Goal: Task Accomplishment & Management: Manage account settings

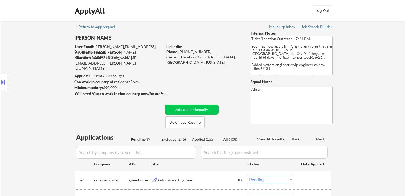
select select ""pending""
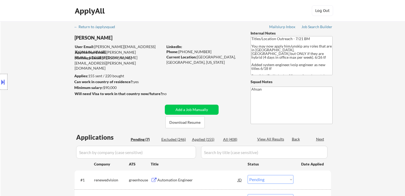
select select ""pending""
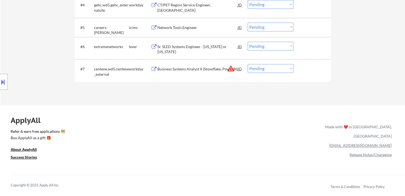
scroll to position [106, 0]
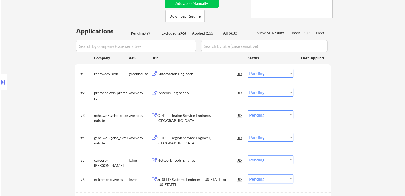
click at [9, 93] on div "Location Inclusions: [GEOGRAPHIC_DATA], [GEOGRAPHIC_DATA] [GEOGRAPHIC_DATA], [G…" at bounding box center [47, 82] width 95 height 99
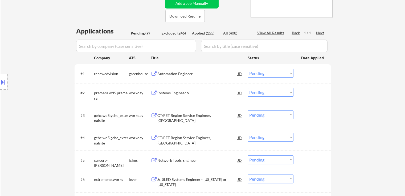
click at [9, 93] on div "Location Inclusions: [GEOGRAPHIC_DATA], [GEOGRAPHIC_DATA] [GEOGRAPHIC_DATA], [G…" at bounding box center [47, 82] width 95 height 99
click at [20, 100] on div "Location Inclusions: [GEOGRAPHIC_DATA], [GEOGRAPHIC_DATA] [GEOGRAPHIC_DATA], [G…" at bounding box center [47, 82] width 95 height 99
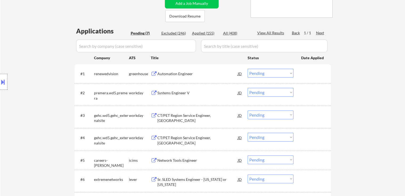
click at [20, 100] on div "Location Inclusions: [GEOGRAPHIC_DATA], [GEOGRAPHIC_DATA] [GEOGRAPHIC_DATA], [G…" at bounding box center [47, 82] width 95 height 99
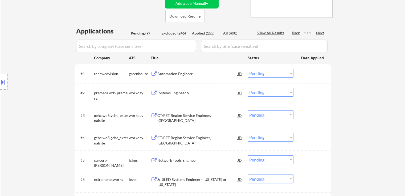
click at [20, 100] on div "Location Inclusions: [GEOGRAPHIC_DATA], [GEOGRAPHIC_DATA] [GEOGRAPHIC_DATA], [G…" at bounding box center [47, 82] width 95 height 99
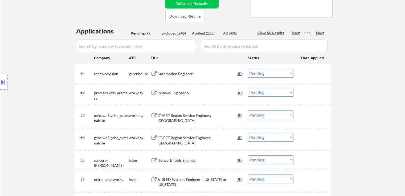
click at [20, 100] on div "Location Inclusions: [GEOGRAPHIC_DATA], [GEOGRAPHIC_DATA] [GEOGRAPHIC_DATA], [G…" at bounding box center [47, 82] width 95 height 99
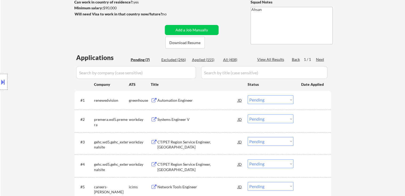
click at [20, 100] on div "Location Inclusions: [GEOGRAPHIC_DATA], [GEOGRAPHIC_DATA] [GEOGRAPHIC_DATA], [G…" at bounding box center [47, 82] width 95 height 99
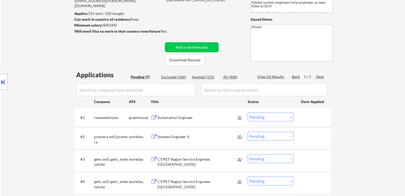
scroll to position [53, 0]
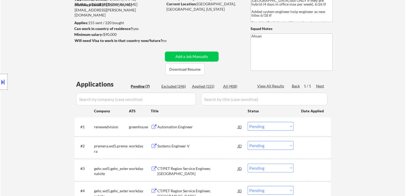
click at [20, 100] on div "Location Inclusions: [GEOGRAPHIC_DATA], [GEOGRAPHIC_DATA] [GEOGRAPHIC_DATA], [G…" at bounding box center [47, 82] width 95 height 99
click at [21, 100] on div "Location Inclusions: [GEOGRAPHIC_DATA], [GEOGRAPHIC_DATA] [GEOGRAPHIC_DATA], [G…" at bounding box center [47, 82] width 95 height 99
click at [37, 114] on div "Location Inclusions: [GEOGRAPHIC_DATA], [GEOGRAPHIC_DATA] [GEOGRAPHIC_DATA], [G…" at bounding box center [47, 82] width 95 height 99
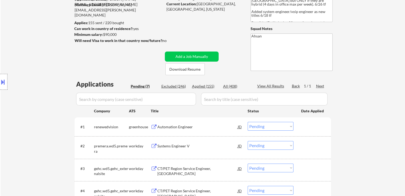
drag, startPoint x: 37, startPoint y: 114, endPoint x: 36, endPoint y: 116, distance: 2.7
click at [36, 116] on div "Location Inclusions: [GEOGRAPHIC_DATA], [GEOGRAPHIC_DATA] [GEOGRAPHIC_DATA], [G…" at bounding box center [47, 82] width 95 height 99
click at [36, 117] on div "Location Inclusions: [GEOGRAPHIC_DATA], [GEOGRAPHIC_DATA] [GEOGRAPHIC_DATA], [G…" at bounding box center [47, 82] width 95 height 99
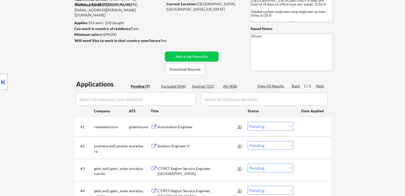
click at [36, 117] on div "Location Inclusions: [GEOGRAPHIC_DATA], [GEOGRAPHIC_DATA] [GEOGRAPHIC_DATA], [G…" at bounding box center [47, 82] width 95 height 99
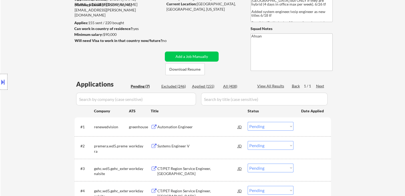
click at [36, 117] on div "Location Inclusions: [GEOGRAPHIC_DATA], [GEOGRAPHIC_DATA] [GEOGRAPHIC_DATA], [G…" at bounding box center [47, 82] width 95 height 99
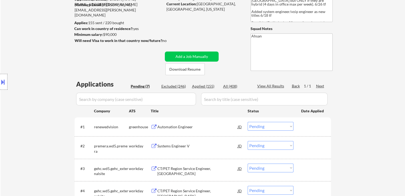
click at [36, 117] on div "Location Inclusions: [GEOGRAPHIC_DATA], [GEOGRAPHIC_DATA] [GEOGRAPHIC_DATA], [G…" at bounding box center [47, 82] width 95 height 99
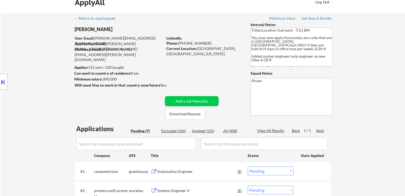
scroll to position [0, 0]
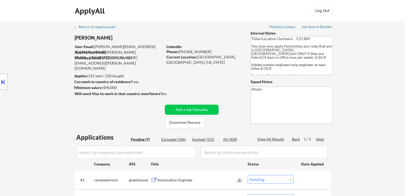
click at [43, 151] on div "← Return to /applysquad Mailslurp Inbox Job Search Builder [PERSON_NAME] User E…" at bounding box center [203, 182] width 404 height 323
click at [36, 143] on div "← Return to /applysquad Mailslurp Inbox Job Search Builder [PERSON_NAME] User E…" at bounding box center [203, 182] width 404 height 323
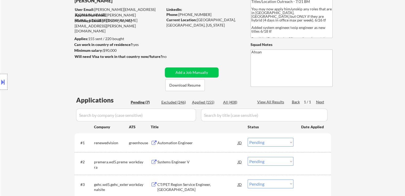
scroll to position [53, 0]
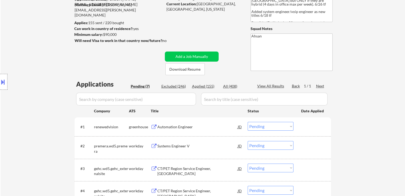
click at [30, 134] on div "← Return to /applysquad Mailslurp Inbox Job Search Builder [PERSON_NAME] User E…" at bounding box center [203, 129] width 404 height 323
click at [41, 129] on div "Location Inclusions: [GEOGRAPHIC_DATA], [GEOGRAPHIC_DATA] [GEOGRAPHIC_DATA], [G…" at bounding box center [47, 82] width 95 height 99
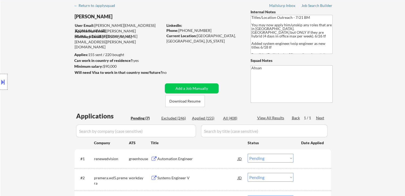
scroll to position [0, 0]
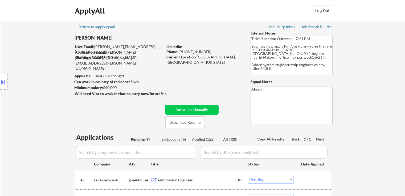
click at [38, 130] on div "Location Inclusions: [GEOGRAPHIC_DATA], [GEOGRAPHIC_DATA] [GEOGRAPHIC_DATA], [G…" at bounding box center [47, 82] width 95 height 99
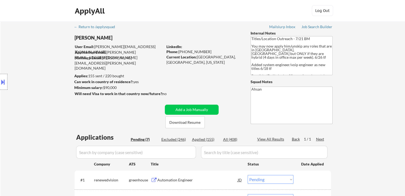
click at [38, 130] on div "Location Inclusions: [GEOGRAPHIC_DATA], [GEOGRAPHIC_DATA] [GEOGRAPHIC_DATA], [G…" at bounding box center [47, 82] width 95 height 99
click at [38, 131] on div "Location Inclusions: [GEOGRAPHIC_DATA], [GEOGRAPHIC_DATA] [GEOGRAPHIC_DATA], [G…" at bounding box center [47, 82] width 95 height 99
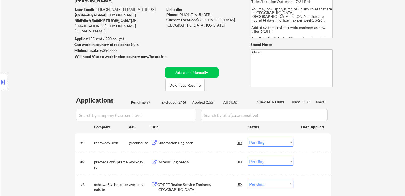
scroll to position [53, 0]
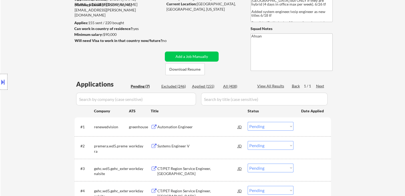
click at [40, 131] on div "Location Inclusions: [GEOGRAPHIC_DATA], [GEOGRAPHIC_DATA] [GEOGRAPHIC_DATA], [G…" at bounding box center [47, 82] width 95 height 99
click at [9, 114] on div "Location Inclusions: [GEOGRAPHIC_DATA], [GEOGRAPHIC_DATA] [GEOGRAPHIC_DATA], [G…" at bounding box center [47, 82] width 95 height 99
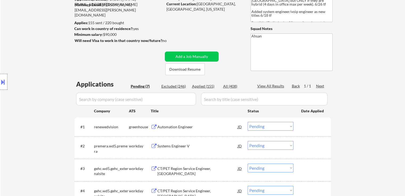
click at [9, 114] on div "Location Inclusions: [GEOGRAPHIC_DATA], [GEOGRAPHIC_DATA] [GEOGRAPHIC_DATA], [G…" at bounding box center [47, 82] width 95 height 99
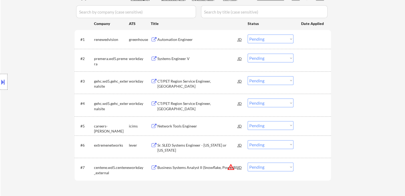
scroll to position [80, 0]
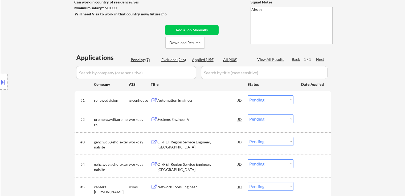
click at [52, 70] on div "Location Inclusions: [GEOGRAPHIC_DATA], [GEOGRAPHIC_DATA] [GEOGRAPHIC_DATA], [G…" at bounding box center [47, 82] width 95 height 99
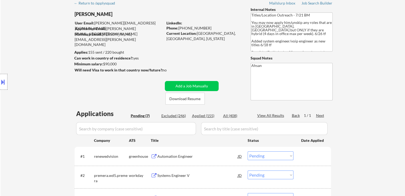
scroll to position [0, 0]
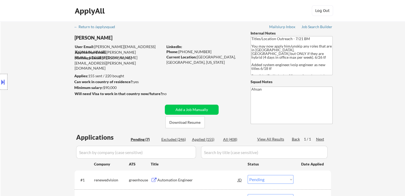
click at [2, 82] on button at bounding box center [3, 82] width 6 height 9
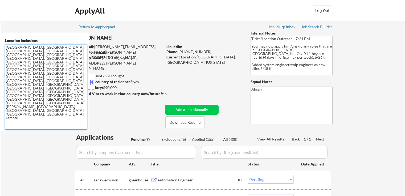
click at [67, 66] on textarea "[GEOGRAPHIC_DATA], [GEOGRAPHIC_DATA] [GEOGRAPHIC_DATA], [GEOGRAPHIC_DATA] [GEOG…" at bounding box center [46, 87] width 82 height 85
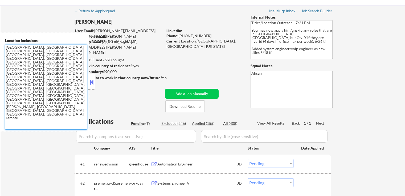
scroll to position [53, 0]
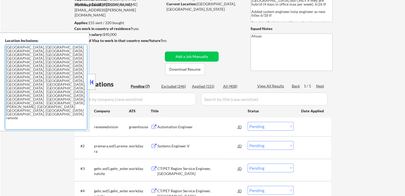
click at [91, 83] on button at bounding box center [92, 82] width 6 height 8
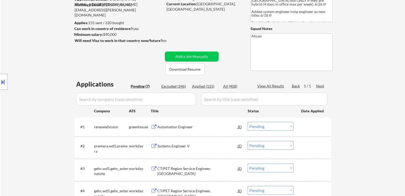
click at [2, 83] on button at bounding box center [3, 82] width 6 height 9
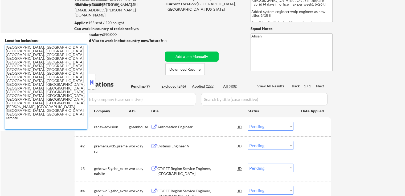
drag, startPoint x: 68, startPoint y: 65, endPoint x: 0, endPoint y: 44, distance: 71.0
click at [0, 44] on div "Location Inclusions: [GEOGRAPHIC_DATA], [GEOGRAPHIC_DATA] [GEOGRAPHIC_DATA], [G…" at bounding box center [44, 82] width 89 height 99
click at [48, 101] on textarea "[GEOGRAPHIC_DATA], [GEOGRAPHIC_DATA] [GEOGRAPHIC_DATA], [GEOGRAPHIC_DATA] [GEOG…" at bounding box center [46, 87] width 82 height 85
drag, startPoint x: 79, startPoint y: 67, endPoint x: 0, endPoint y: 33, distance: 86.0
click at [0, 33] on div "Location Inclusions: [GEOGRAPHIC_DATA], [GEOGRAPHIC_DATA] [GEOGRAPHIC_DATA], [G…" at bounding box center [44, 82] width 89 height 99
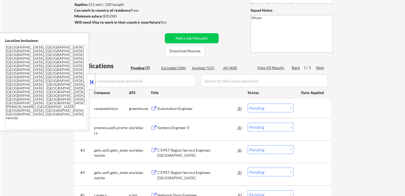
scroll to position [80, 0]
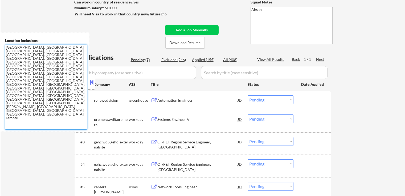
click at [92, 83] on button at bounding box center [92, 82] width 6 height 8
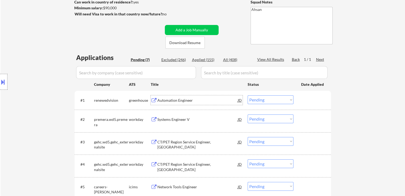
click at [184, 101] on div "Automation Engineer" at bounding box center [197, 100] width 80 height 5
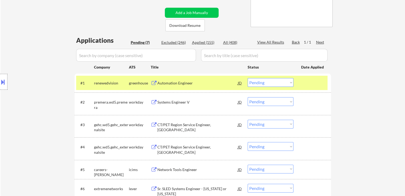
scroll to position [133, 0]
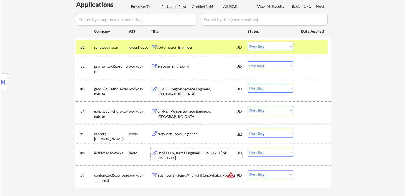
drag, startPoint x: 173, startPoint y: 152, endPoint x: 177, endPoint y: 129, distance: 23.7
click at [173, 153] on div "Sr. SLED Systems Engineer - [US_STATE] or [US_STATE]" at bounding box center [197, 156] width 80 height 10
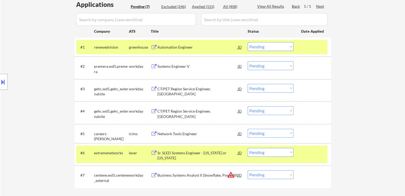
click at [180, 88] on div "CT/PET Region Service Engineer, [GEOGRAPHIC_DATA]" at bounding box center [197, 91] width 80 height 10
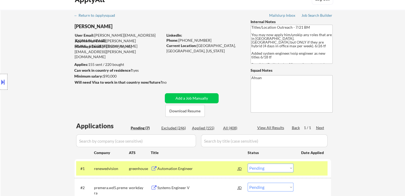
scroll to position [0, 0]
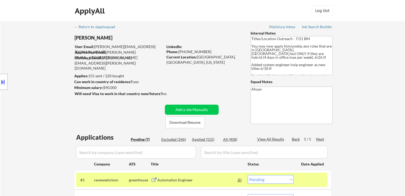
drag, startPoint x: 103, startPoint y: 88, endPoint x: 121, endPoint y: 88, distance: 18.1
click at [121, 88] on div "Minimum salary: $90,000" at bounding box center [118, 87] width 89 height 5
copy div "$90,000"
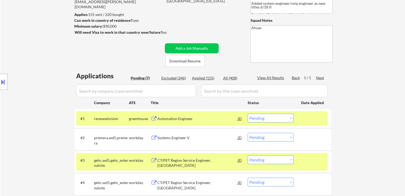
scroll to position [106, 0]
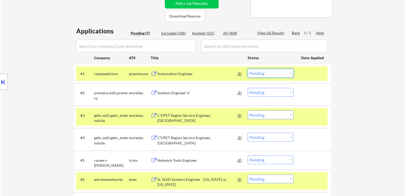
click at [276, 77] on select "Choose an option... Pending Applied Excluded (Questions) Excluded (Expired) Exc…" at bounding box center [270, 73] width 46 height 9
click at [247, 69] on select "Choose an option... Pending Applied Excluded (Questions) Excluded (Expired) Exc…" at bounding box center [270, 73] width 46 height 9
select select ""pending""
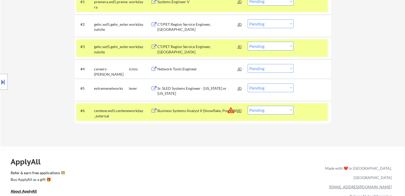
scroll to position [186, 0]
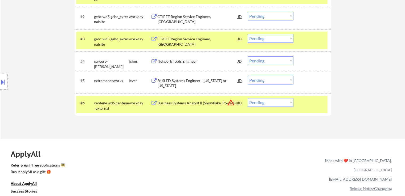
click at [275, 82] on select "Choose an option... Pending Applied Excluded (Questions) Excluded (Expired) Exc…" at bounding box center [270, 80] width 46 height 9
click at [247, 76] on select "Choose an option... Pending Applied Excluded (Questions) Excluded (Expired) Exc…" at bounding box center [270, 80] width 46 height 9
select select ""pending""
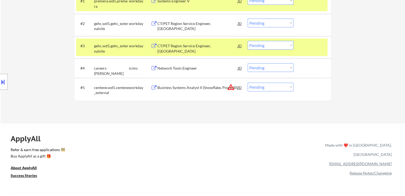
scroll to position [160, 0]
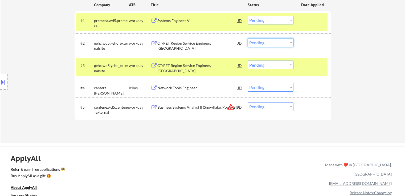
click at [265, 42] on select "Choose an option... Pending Applied Excluded (Questions) Excluded (Expired) Exc…" at bounding box center [270, 42] width 46 height 9
select select ""excluded__location_""
click at [247, 38] on select "Choose an option... Pending Applied Excluded (Questions) Excluded (Expired) Exc…" at bounding box center [270, 42] width 46 height 9
drag, startPoint x: 267, startPoint y: 66, endPoint x: 265, endPoint y: 69, distance: 3.0
click at [267, 66] on select "Choose an option... Pending Applied Excluded (Questions) Excluded (Expired) Exc…" at bounding box center [270, 65] width 46 height 9
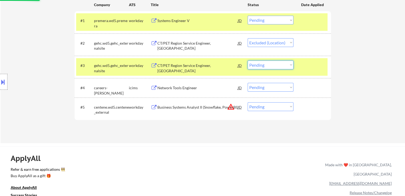
select select ""excluded__location_""
click at [247, 61] on select "Choose an option... Pending Applied Excluded (Questions) Excluded (Expired) Exc…" at bounding box center [270, 65] width 46 height 9
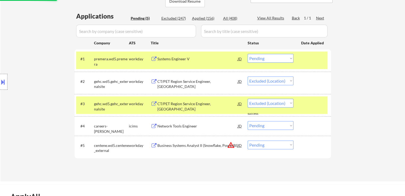
scroll to position [80, 0]
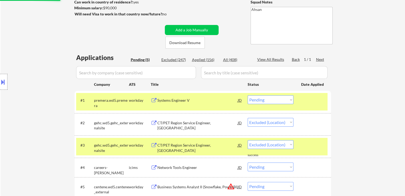
select select ""pending""
click at [44, 78] on div "Location Inclusions: [GEOGRAPHIC_DATA], [GEOGRAPHIC_DATA] [GEOGRAPHIC_DATA], [G…" at bounding box center [47, 82] width 95 height 99
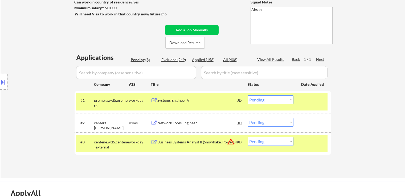
click at [44, 78] on div "Location Inclusions: [GEOGRAPHIC_DATA], [GEOGRAPHIC_DATA] [GEOGRAPHIC_DATA], [G…" at bounding box center [47, 82] width 95 height 99
click at [228, 145] on button "warning_amber" at bounding box center [230, 141] width 7 height 7
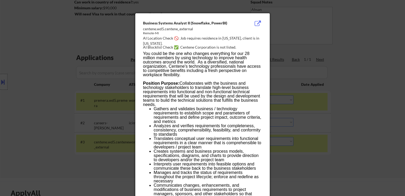
click at [354, 84] on div at bounding box center [202, 98] width 405 height 196
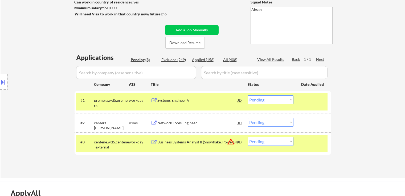
click at [279, 142] on select "Choose an option... Pending Applied Excluded (Questions) Excluded (Expired) Exc…" at bounding box center [270, 141] width 46 height 9
select select ""excluded__location_""
click at [247, 137] on select "Choose an option... Pending Applied Excluded (Questions) Excluded (Expired) Exc…" at bounding box center [270, 141] width 46 height 9
click at [49, 73] on div "Location Inclusions: [GEOGRAPHIC_DATA], [GEOGRAPHIC_DATA] [GEOGRAPHIC_DATA], [G…" at bounding box center [47, 82] width 95 height 99
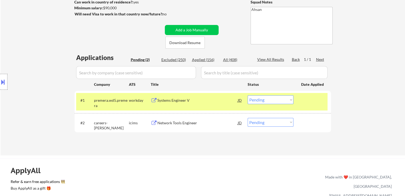
click at [47, 71] on div "Location Inclusions: [GEOGRAPHIC_DATA], [GEOGRAPHIC_DATA] [GEOGRAPHIC_DATA], [G…" at bounding box center [47, 82] width 95 height 99
click at [167, 99] on div "Systems Engineer V" at bounding box center [197, 100] width 80 height 5
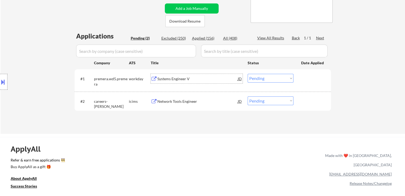
scroll to position [106, 0]
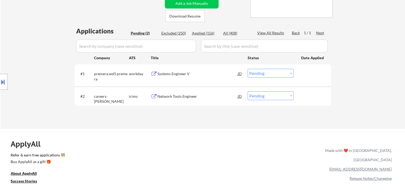
drag, startPoint x: 272, startPoint y: 72, endPoint x: 272, endPoint y: 77, distance: 4.5
click at [272, 72] on select "Choose an option... Pending Applied Excluded (Questions) Excluded (Expired) Exc…" at bounding box center [270, 73] width 46 height 9
click at [247, 69] on select "Choose an option... Pending Applied Excluded (Questions) Excluded (Expired) Exc…" at bounding box center [270, 73] width 46 height 9
select select ""pending""
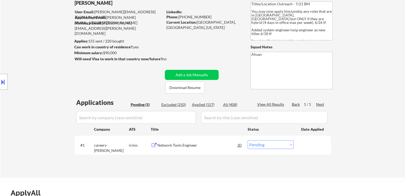
scroll to position [0, 0]
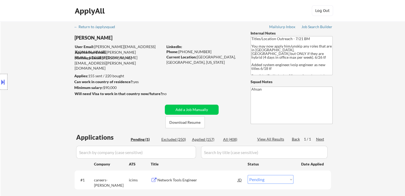
click at [400, 83] on div "← Return to /applysquad Mailslurp Inbox Job Search Builder [PERSON_NAME] User E…" at bounding box center [203, 117] width 404 height 192
click at [399, 84] on div "← Return to /applysquad Mailslurp Inbox Job Search Builder [PERSON_NAME] User E…" at bounding box center [203, 117] width 404 height 192
click at [401, 90] on div "← Return to /applysquad Mailslurp Inbox Job Search Builder [PERSON_NAME] User E…" at bounding box center [203, 117] width 404 height 192
click at [401, 48] on div "← Return to /applysquad Mailslurp Inbox Job Search Builder [PERSON_NAME] User E…" at bounding box center [203, 117] width 404 height 192
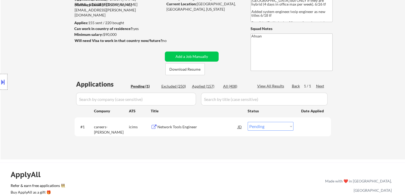
click at [382, 67] on div "← Return to /applysquad Mailslurp Inbox Job Search Builder [PERSON_NAME] User E…" at bounding box center [203, 64] width 404 height 192
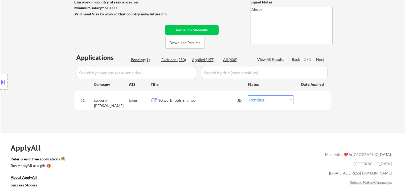
click at [383, 67] on div "← Return to /applysquad Mailslurp Inbox Job Search Builder [PERSON_NAME] User E…" at bounding box center [203, 37] width 404 height 192
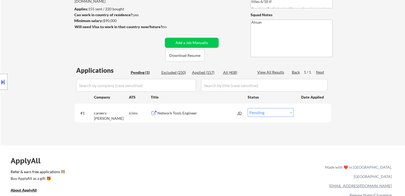
scroll to position [53, 0]
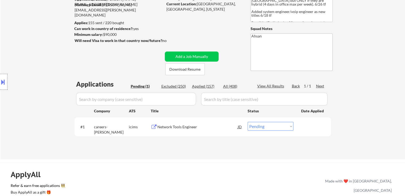
click at [391, 53] on div "← Return to /applysquad Mailslurp Inbox Job Search Builder [PERSON_NAME] User E…" at bounding box center [203, 64] width 404 height 192
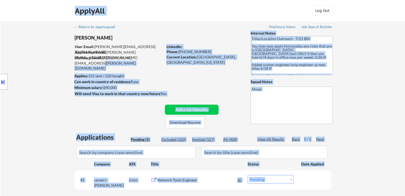
drag, startPoint x: 149, startPoint y: 58, endPoint x: 55, endPoint y: 49, distance: 94.1
click at [85, 49] on body "← Return to /applysquad Mailslurp Inbox Job Search Builder [PERSON_NAME] User E…" at bounding box center [202, 98] width 405 height 196
click at [47, 48] on div "Location Inclusions: [GEOGRAPHIC_DATA], [GEOGRAPHIC_DATA] [GEOGRAPHIC_DATA], [G…" at bounding box center [47, 82] width 95 height 99
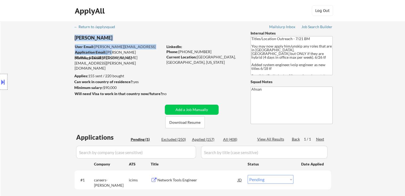
drag, startPoint x: 164, startPoint y: 56, endPoint x: 110, endPoint y: 54, distance: 53.5
click at [110, 54] on div "← Return to /applysquad Mailslurp Inbox Job Search Builder [PERSON_NAME] User E…" at bounding box center [202, 114] width 265 height 187
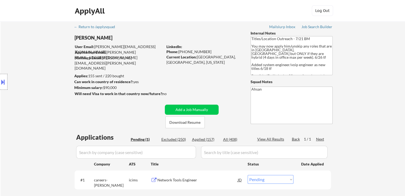
drag, startPoint x: 32, startPoint y: 66, endPoint x: 118, endPoint y: 47, distance: 87.2
click at [32, 65] on div "Location Inclusions: [GEOGRAPHIC_DATA], [GEOGRAPHIC_DATA] [GEOGRAPHIC_DATA], [G…" at bounding box center [47, 82] width 95 height 99
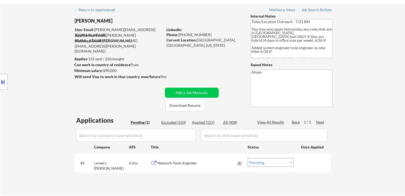
scroll to position [27, 0]
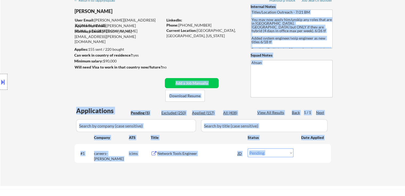
drag, startPoint x: 135, startPoint y: 66, endPoint x: 39, endPoint y: 56, distance: 96.6
click at [39, 56] on body "← Return to /applysquad Mailslurp Inbox Job Search Builder [PERSON_NAME] User E…" at bounding box center [202, 71] width 405 height 196
drag, startPoint x: 37, startPoint y: 56, endPoint x: 43, endPoint y: 52, distance: 7.2
click at [37, 55] on div "Location Inclusions: [GEOGRAPHIC_DATA], [GEOGRAPHIC_DATA] [GEOGRAPHIC_DATA], [G…" at bounding box center [47, 82] width 95 height 99
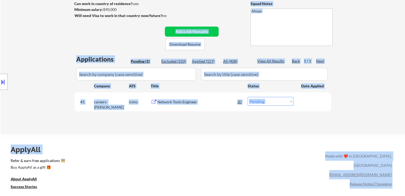
scroll to position [106, 0]
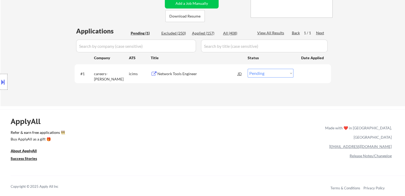
click at [374, 91] on div "← Return to /applysquad Mailslurp Inbox Job Search Builder [PERSON_NAME] User E…" at bounding box center [203, 11] width 404 height 192
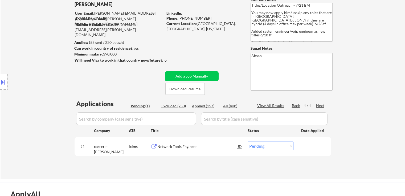
scroll to position [0, 0]
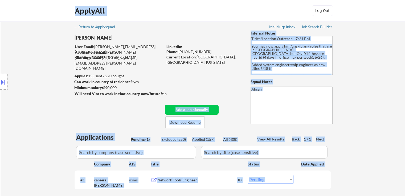
drag, startPoint x: 139, startPoint y: 95, endPoint x: 52, endPoint y: 104, distance: 87.4
click at [52, 104] on body "← Return to /applysquad Mailslurp Inbox Job Search Builder [PERSON_NAME] User E…" at bounding box center [202, 98] width 405 height 196
click at [52, 104] on div "Location Inclusions: [GEOGRAPHIC_DATA], [GEOGRAPHIC_DATA] [GEOGRAPHIC_DATA], [G…" at bounding box center [47, 82] width 95 height 99
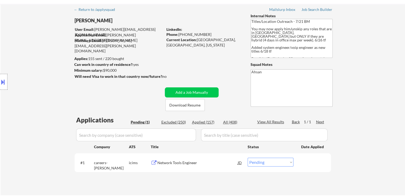
scroll to position [27, 0]
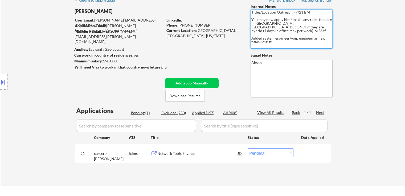
drag, startPoint x: 332, startPoint y: 35, endPoint x: 332, endPoint y: 44, distance: 9.0
click at [332, 44] on textarea "Titles/Location Outreach - 7/21 BM You may now apply him/unskip any roles that …" at bounding box center [291, 29] width 82 height 39
click at [353, 34] on div "← Return to /applysquad Mailslurp Inbox Job Search Builder [PERSON_NAME] User E…" at bounding box center [203, 91] width 404 height 192
click at [174, 58] on div "← Return to /applysquad Mailslurp Inbox Job Search Builder [PERSON_NAME] User E…" at bounding box center [202, 88] width 265 height 187
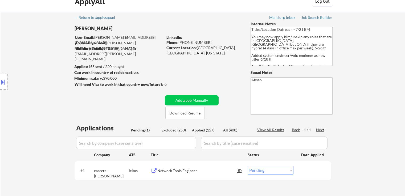
scroll to position [0, 0]
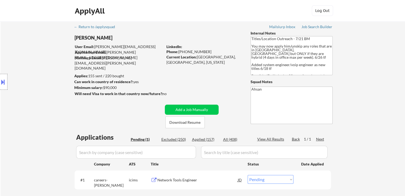
click at [64, 84] on div "Location Inclusions: [GEOGRAPHIC_DATA], [GEOGRAPHIC_DATA] [GEOGRAPHIC_DATA], [G…" at bounding box center [47, 82] width 95 height 99
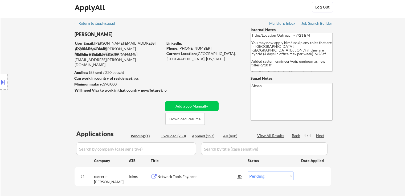
scroll to position [27, 0]
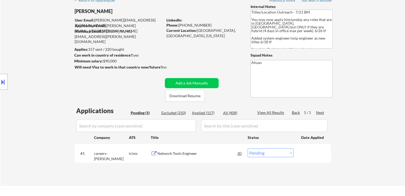
click at [51, 91] on div "Location Inclusions: [GEOGRAPHIC_DATA], [GEOGRAPHIC_DATA] [GEOGRAPHIC_DATA], [G…" at bounding box center [47, 82] width 95 height 99
click at [379, 63] on div "← Return to /applysquad Mailslurp Inbox Job Search Builder [PERSON_NAME] User E…" at bounding box center [203, 91] width 404 height 192
click at [392, 30] on div "← Return to /applysquad Mailslurp Inbox Job Search Builder [PERSON_NAME] User E…" at bounding box center [203, 91] width 404 height 192
click at [376, 107] on div "← Return to /applysquad Mailslurp Inbox Job Search Builder [PERSON_NAME] User E…" at bounding box center [203, 91] width 404 height 192
